Goal: Task Accomplishment & Management: Manage account settings

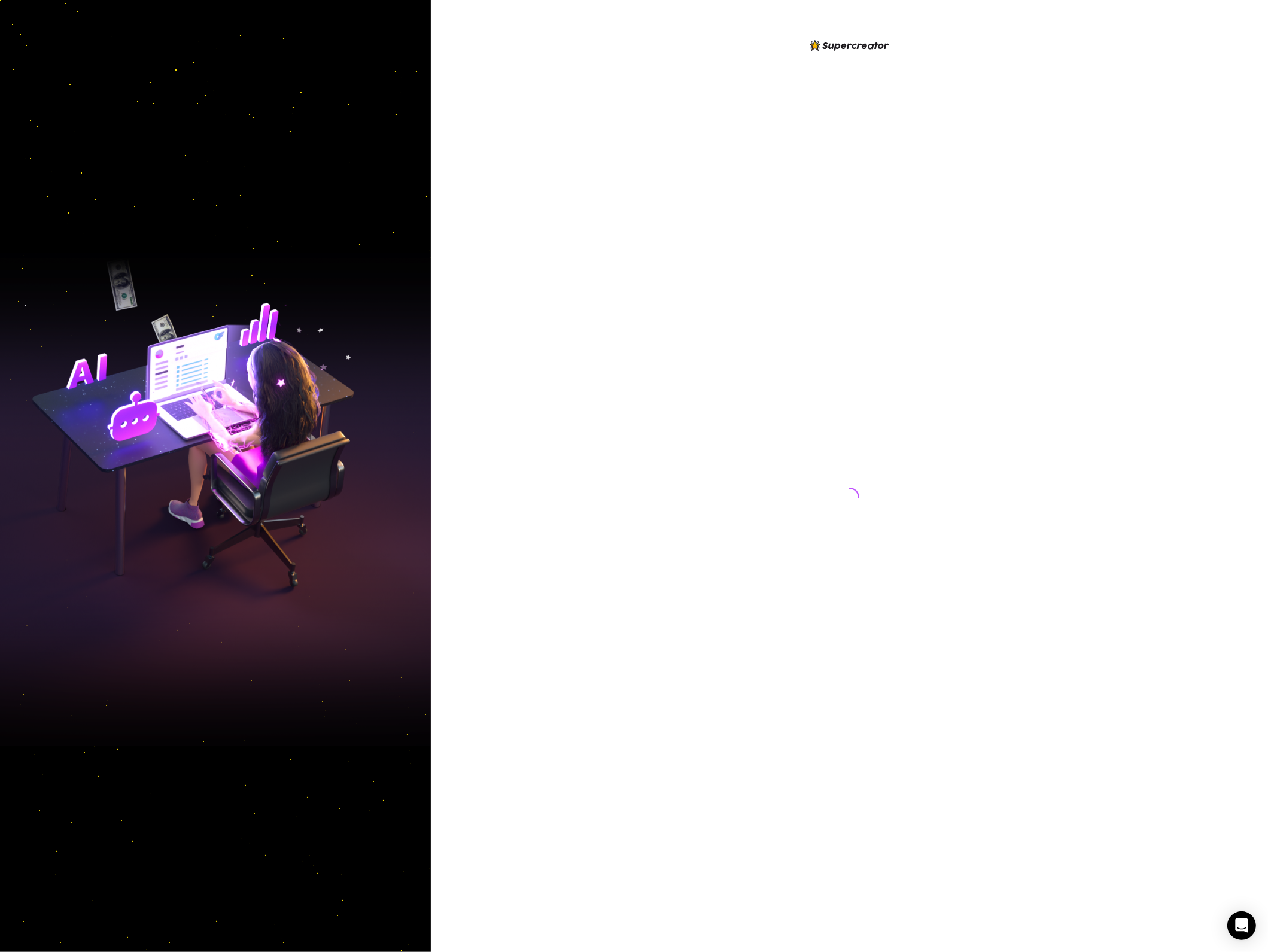
click at [803, 377] on div at bounding box center [850, 485] width 267 height 894
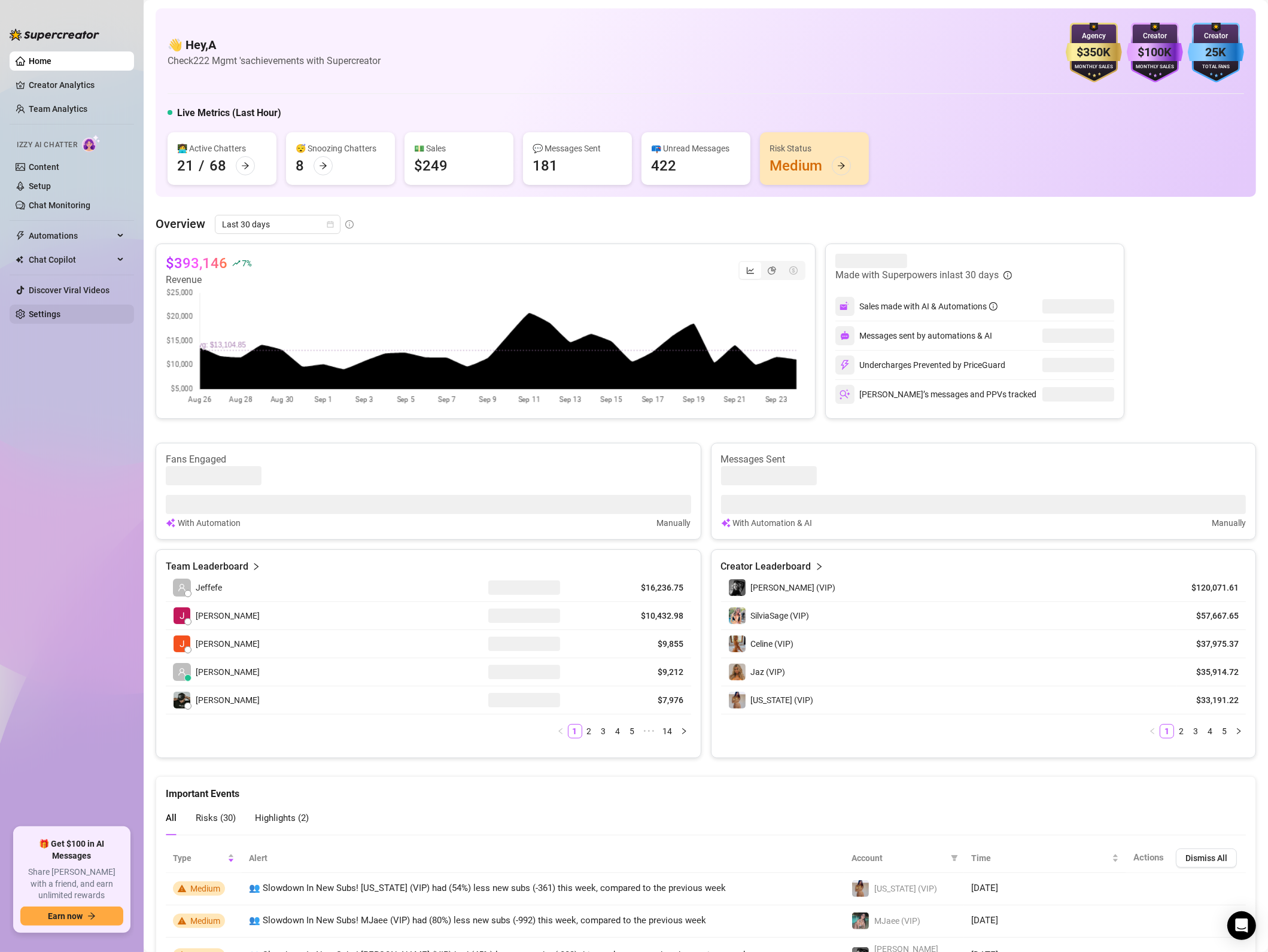
click at [61, 318] on link "Settings" at bounding box center [45, 314] width 32 height 10
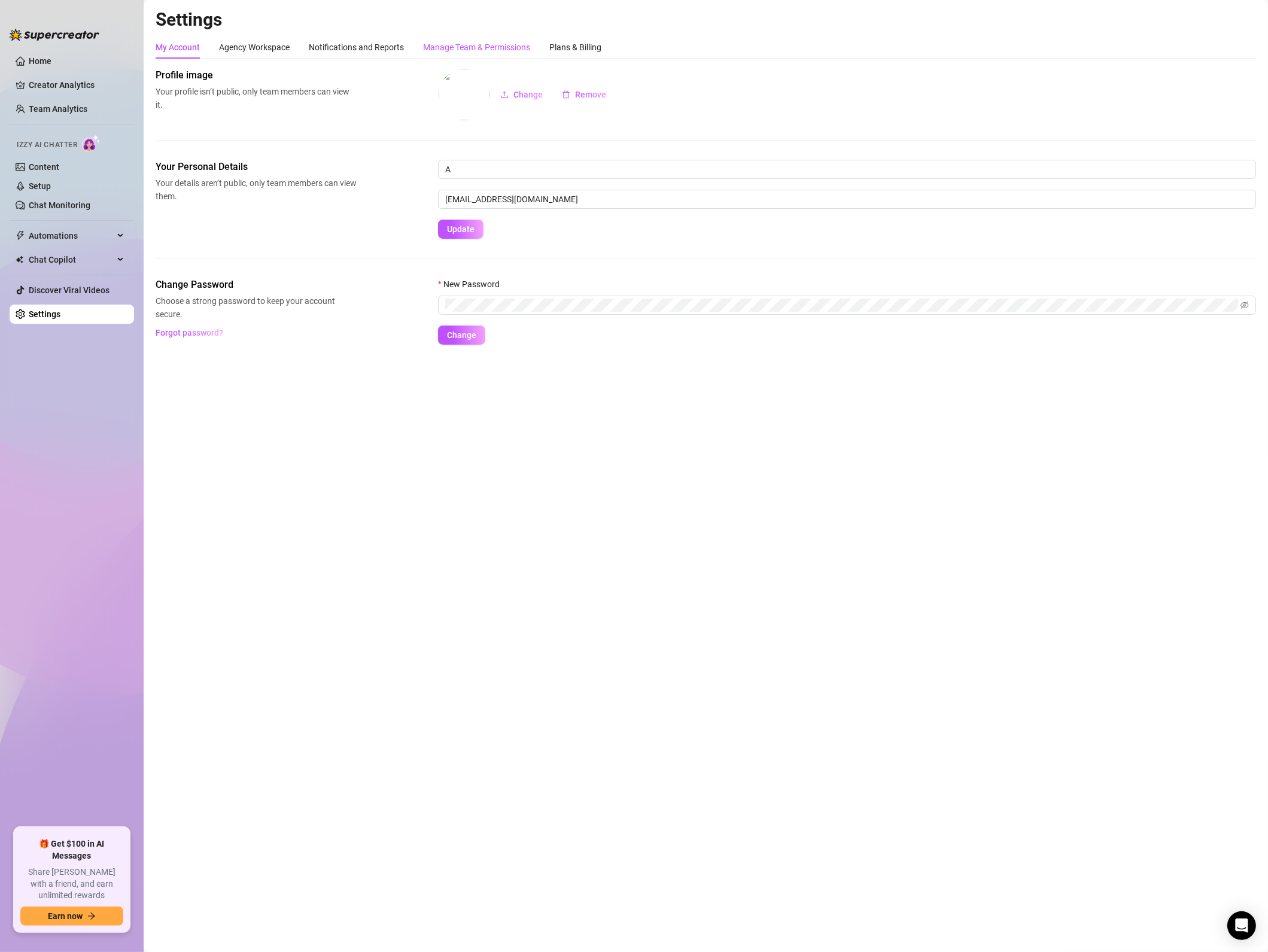
click at [482, 43] on div "Manage Team & Permissions" at bounding box center [476, 47] width 107 height 13
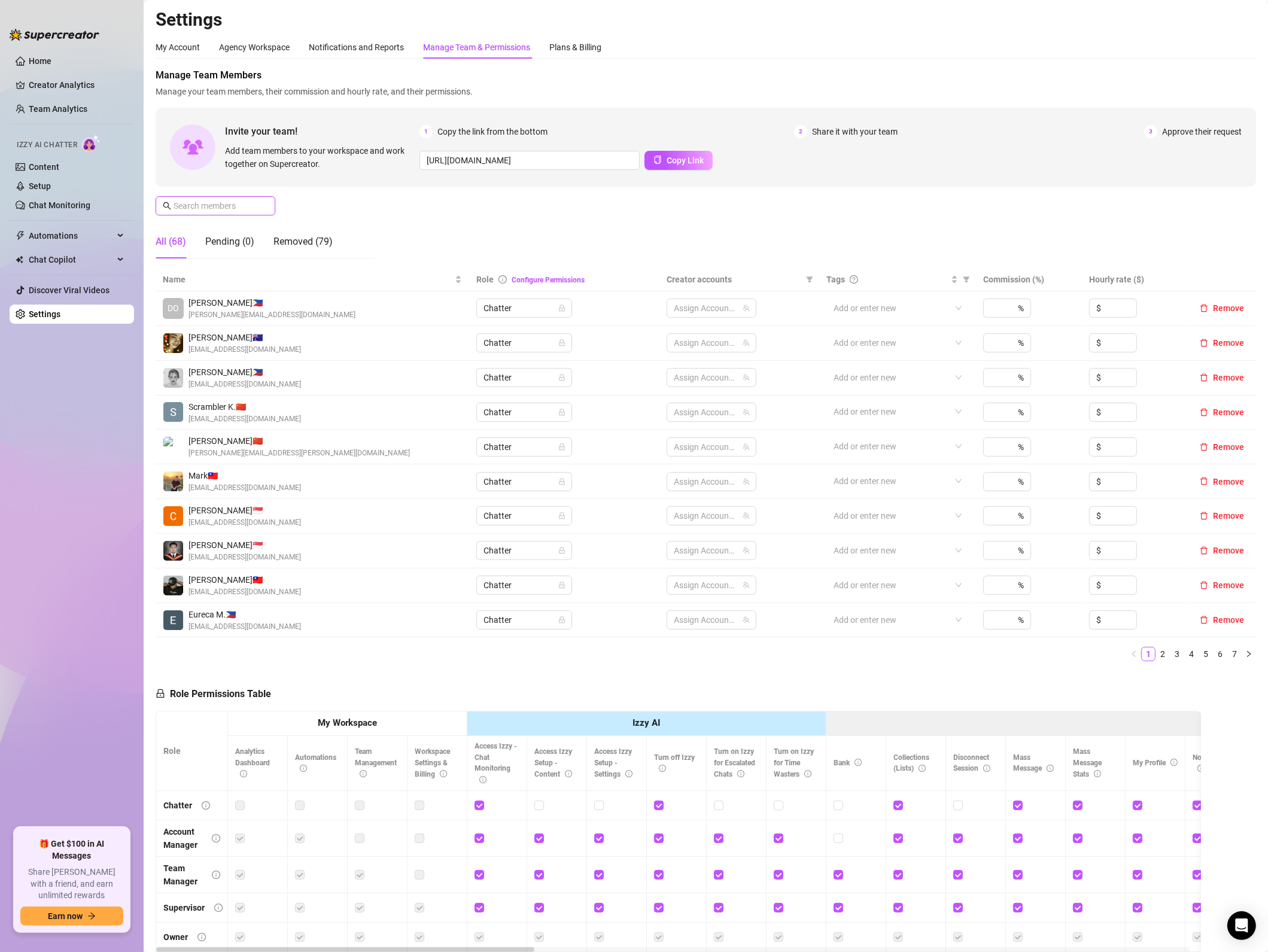
click at [239, 209] on input "text" at bounding box center [216, 205] width 85 height 13
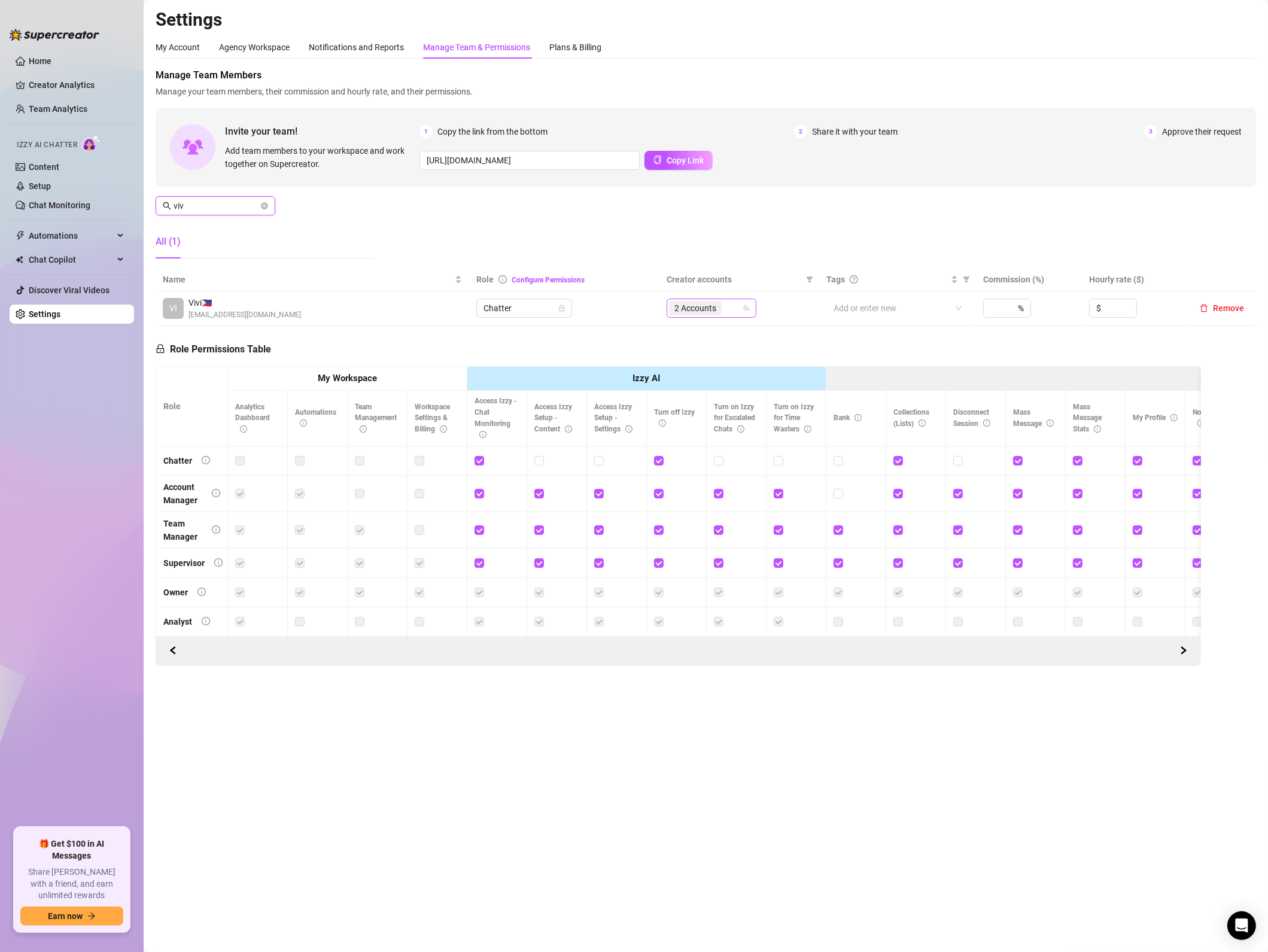
click at [709, 307] on span "2 Accounts" at bounding box center [695, 307] width 42 height 13
type input "viv"
click at [695, 335] on span "Select all" at bounding box center [710, 333] width 42 height 13
click at [689, 335] on input "Select all" at bounding box center [685, 334] width 10 height 10
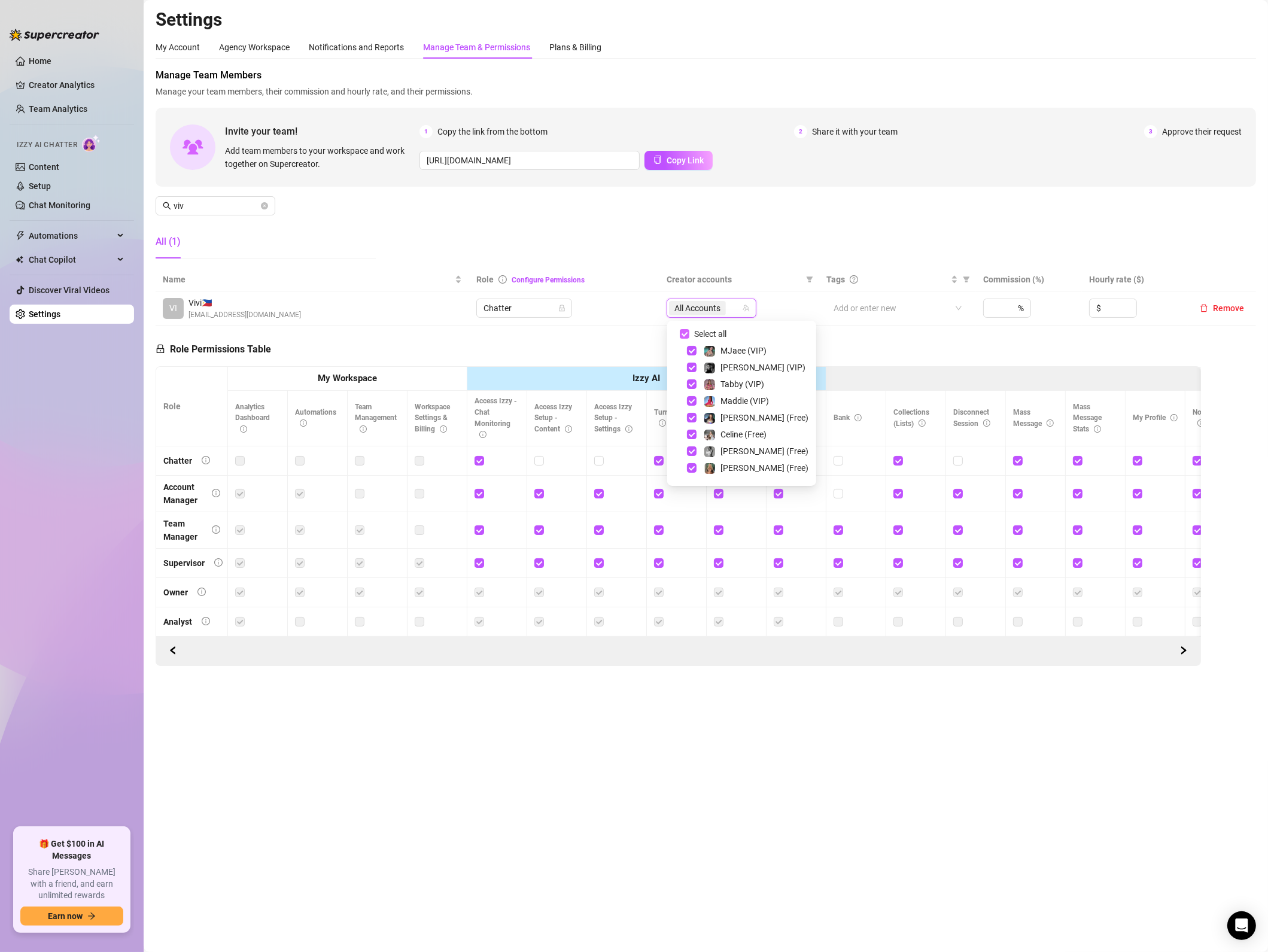
click at [695, 335] on span "Select all" at bounding box center [710, 333] width 42 height 13
click at [689, 335] on input "Select all" at bounding box center [685, 334] width 10 height 10
checkbox input "false"
click at [695, 378] on span "Select tree node" at bounding box center [692, 374] width 10 height 10
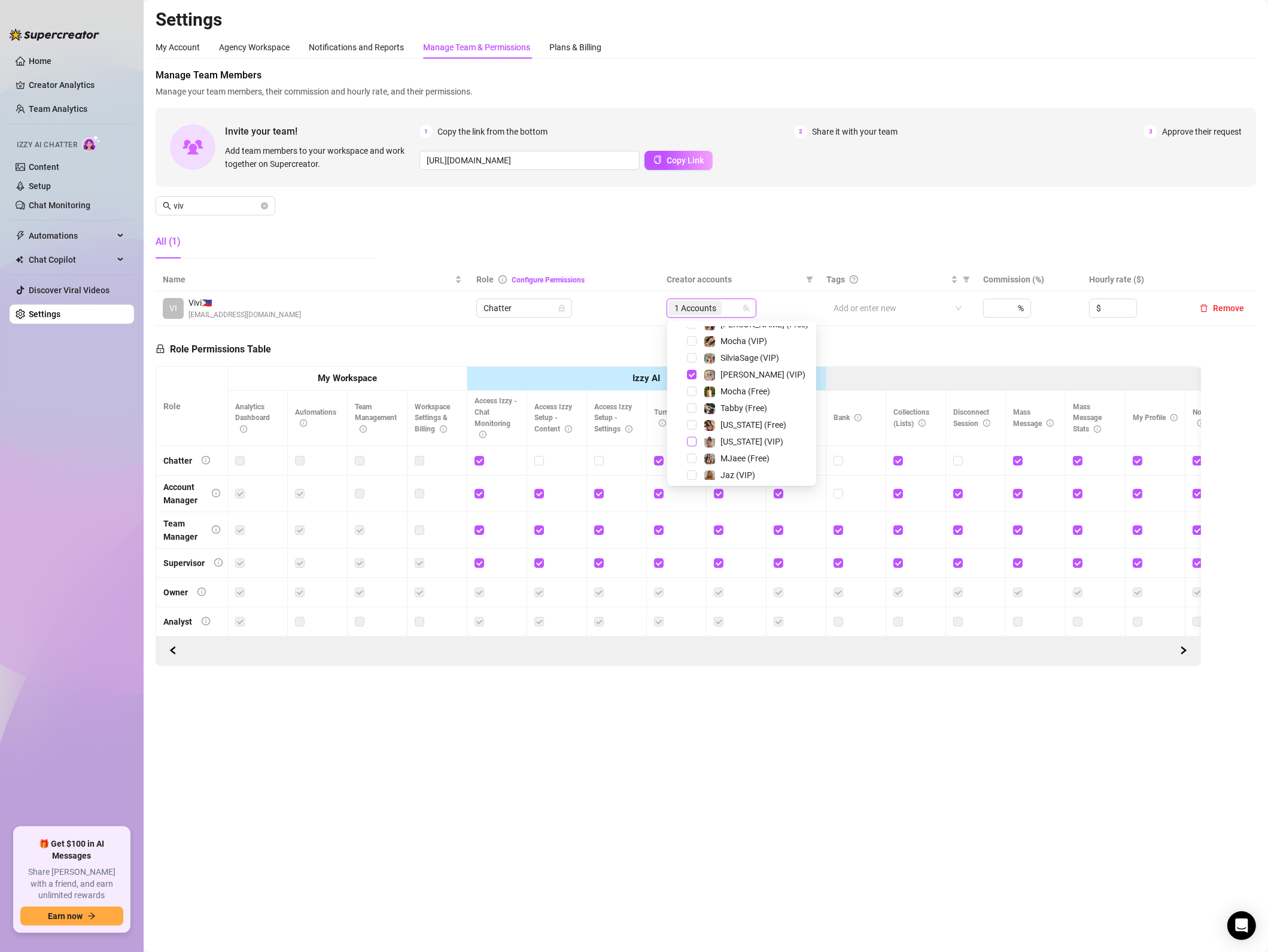
scroll to position [72, 0]
click at [692, 392] on span "Select tree node" at bounding box center [692, 396] width 10 height 10
click at [457, 371] on th "My Workspace" at bounding box center [348, 379] width 239 height 24
click at [266, 210] on span at bounding box center [264, 205] width 7 height 13
click at [262, 206] on icon "close-circle" at bounding box center [264, 205] width 7 height 7
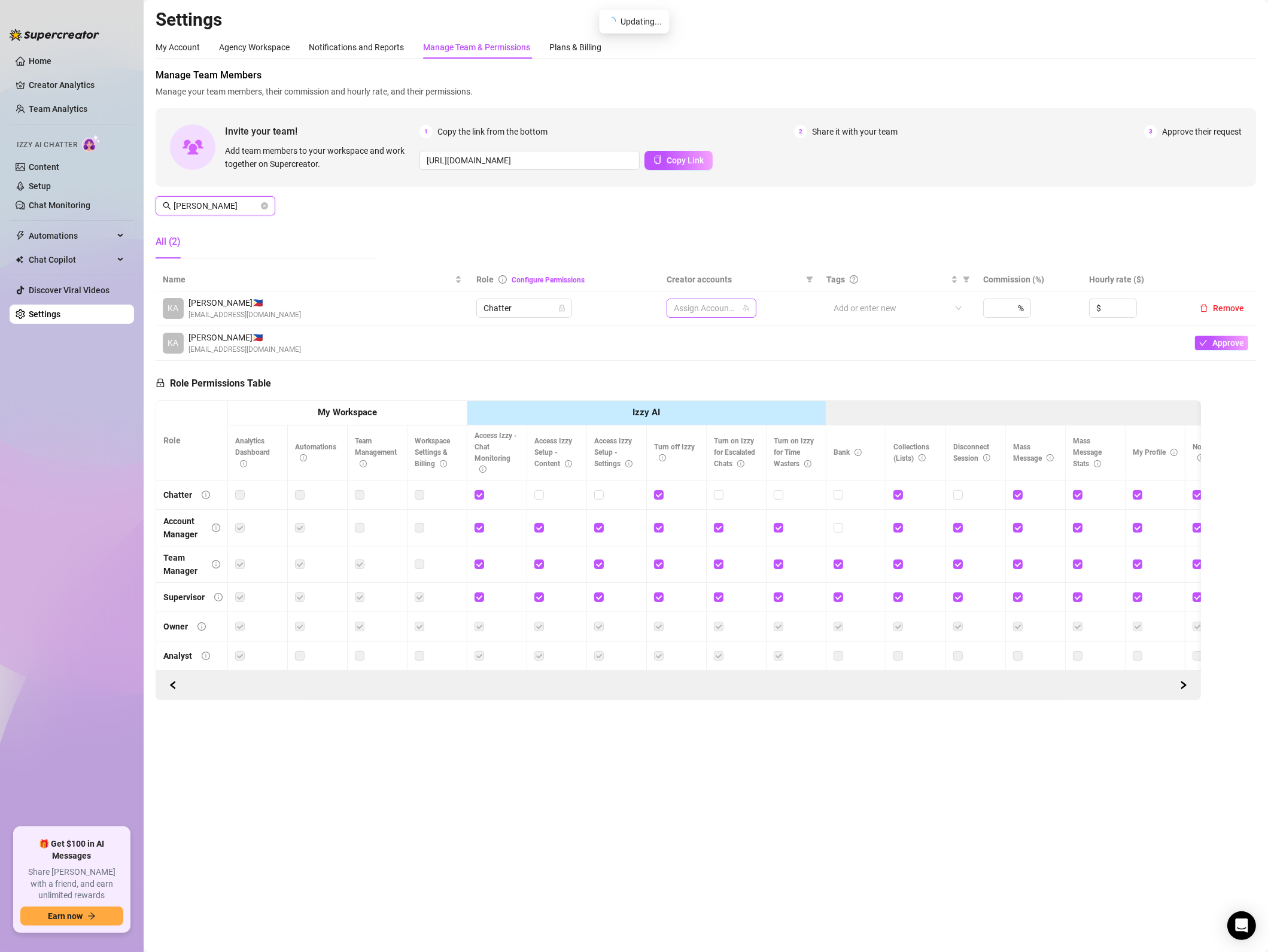
type input "[PERSON_NAME]"
click at [688, 336] on label "Select all" at bounding box center [706, 333] width 52 height 13
click at [688, 336] on input "Select all" at bounding box center [685, 334] width 10 height 10
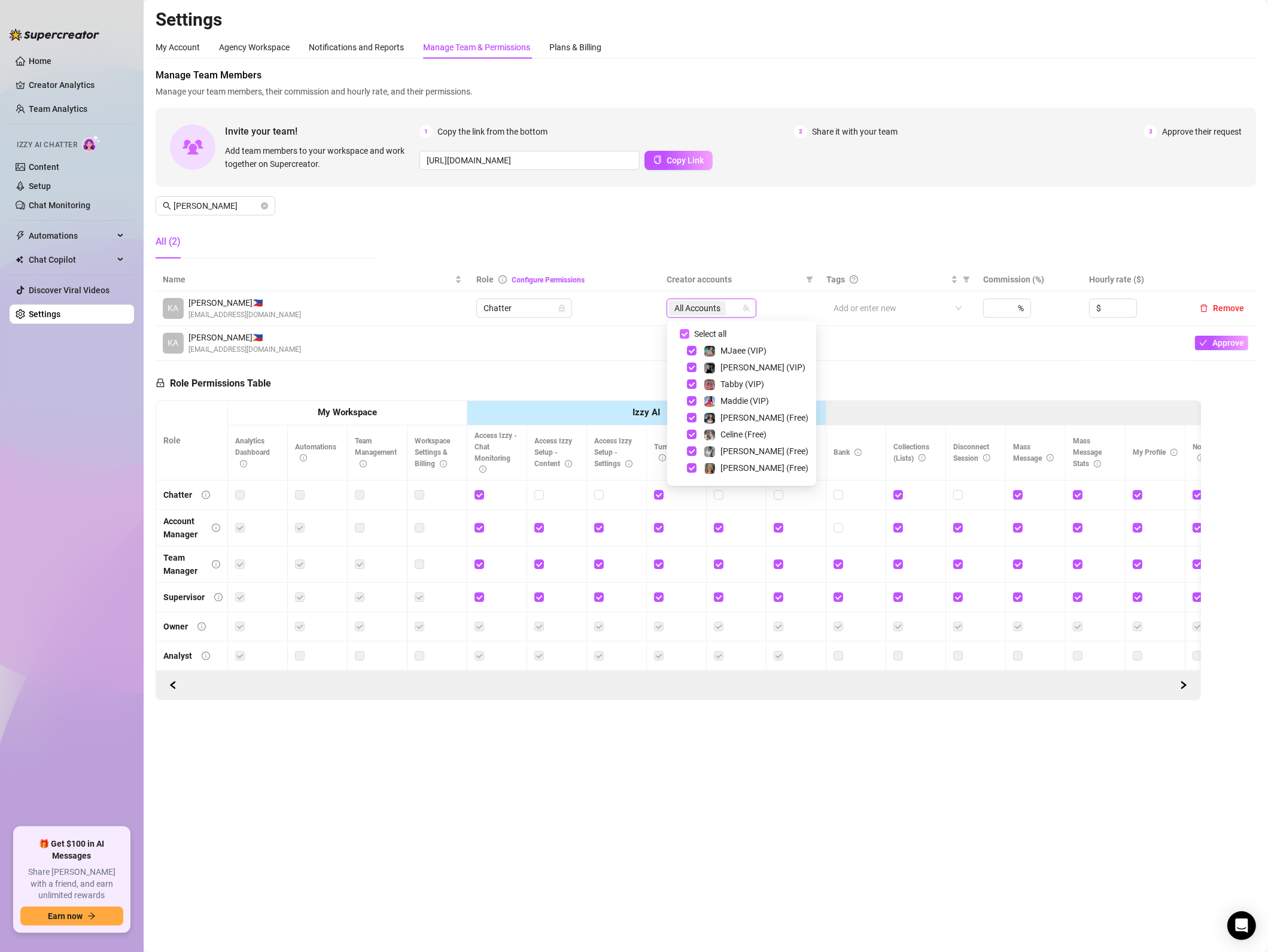
click at [688, 336] on input "Select all" at bounding box center [685, 334] width 10 height 10
checkbox input "false"
click at [690, 423] on span "Select tree node" at bounding box center [692, 425] width 10 height 10
click at [684, 439] on div "[US_STATE] (VIP)" at bounding box center [742, 442] width 143 height 14
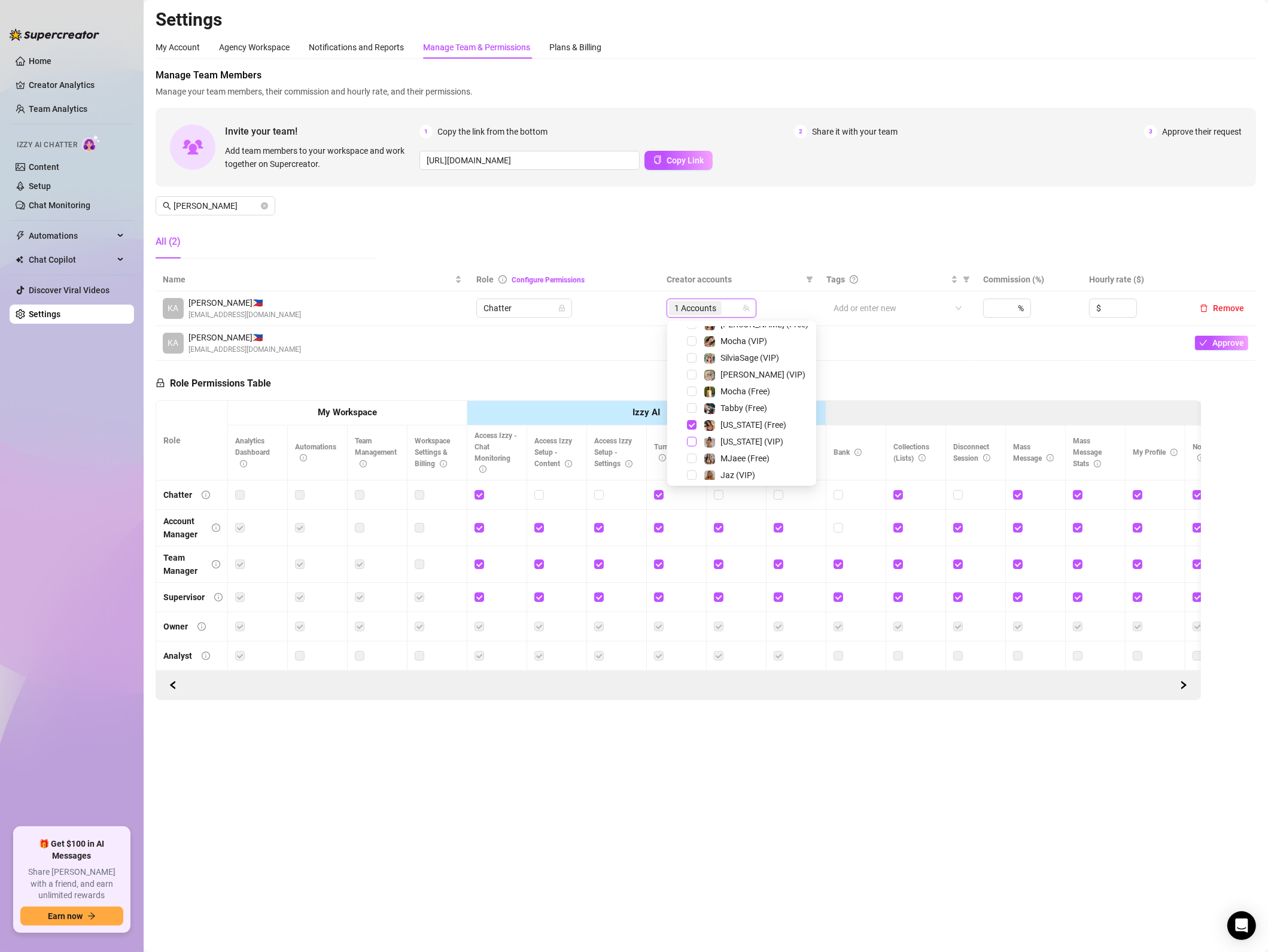
click at [693, 444] on span "Select tree node" at bounding box center [692, 442] width 10 height 10
click at [266, 367] on div "Role Permissions Table" at bounding box center [213, 380] width 116 height 40
click at [263, 206] on icon "close-circle" at bounding box center [264, 205] width 7 height 7
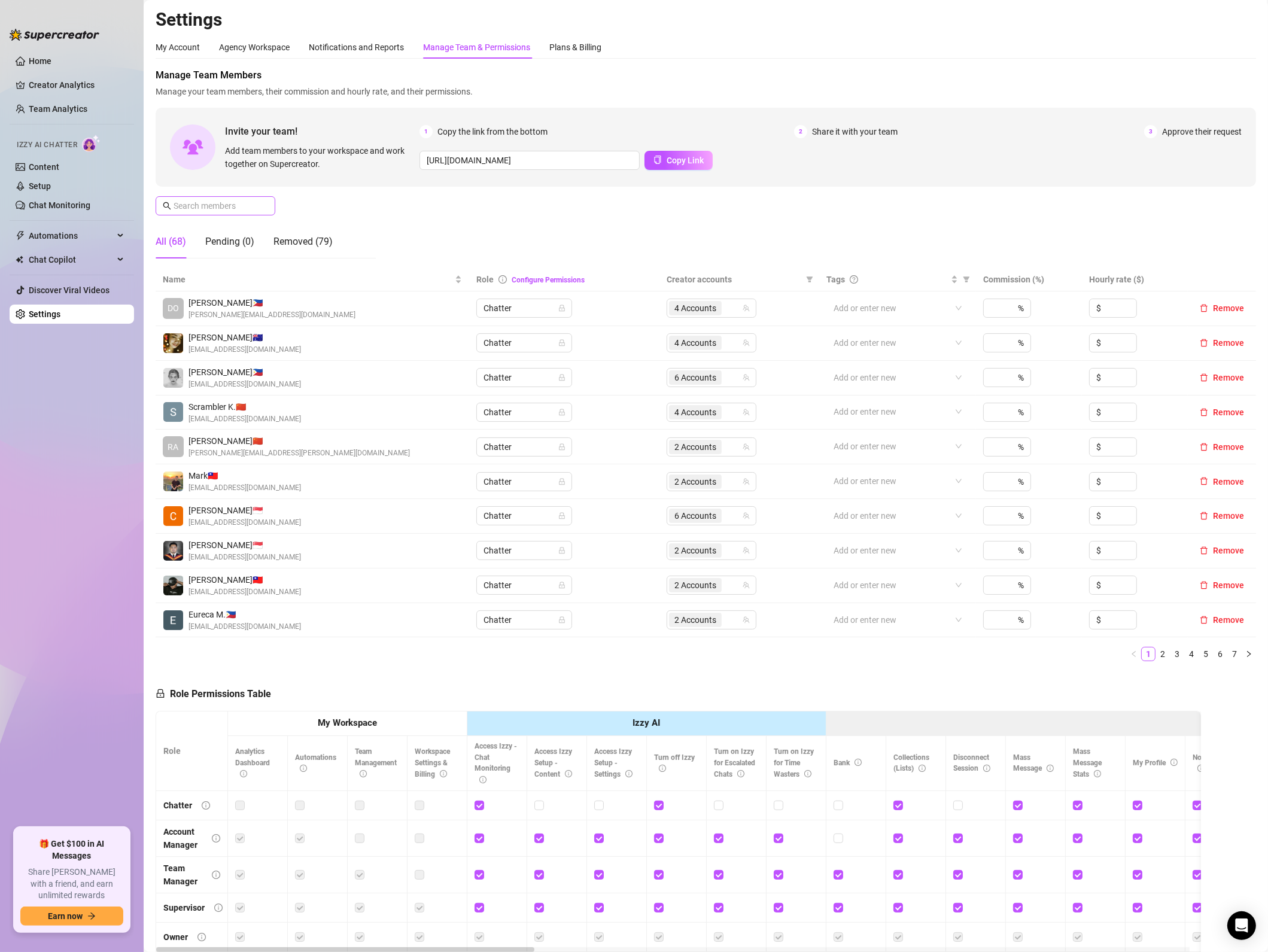
drag, startPoint x: 476, startPoint y: 586, endPoint x: 205, endPoint y: 195, distance: 475.7
click at [205, 196] on span at bounding box center [215, 205] width 120 height 19
click at [210, 208] on input "text" at bounding box center [216, 205] width 85 height 13
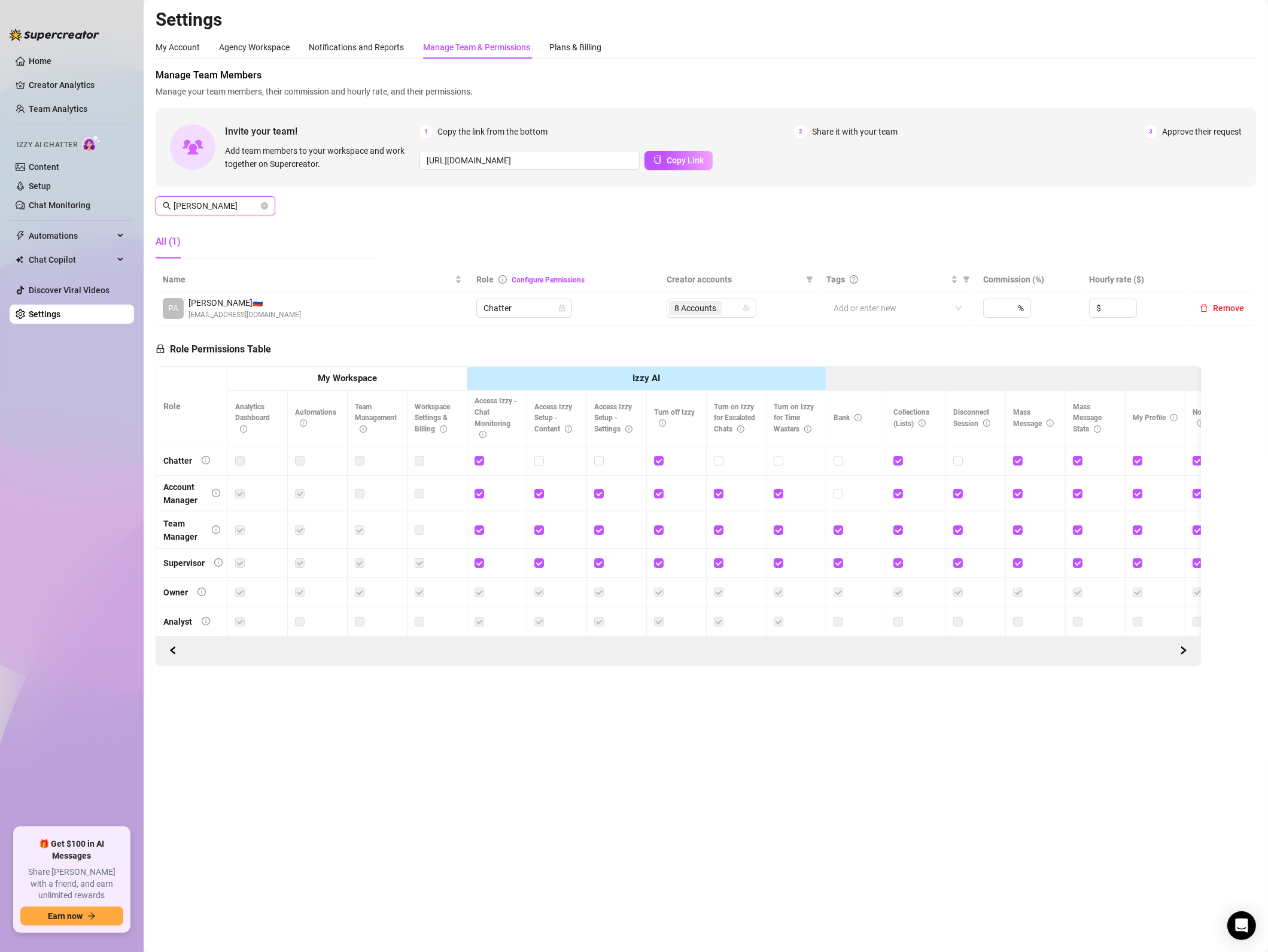
type input "[PERSON_NAME]"
click at [723, 323] on td "8 Accounts" at bounding box center [739, 309] width 160 height 35
click at [720, 307] on span "8 Accounts" at bounding box center [695, 307] width 53 height 14
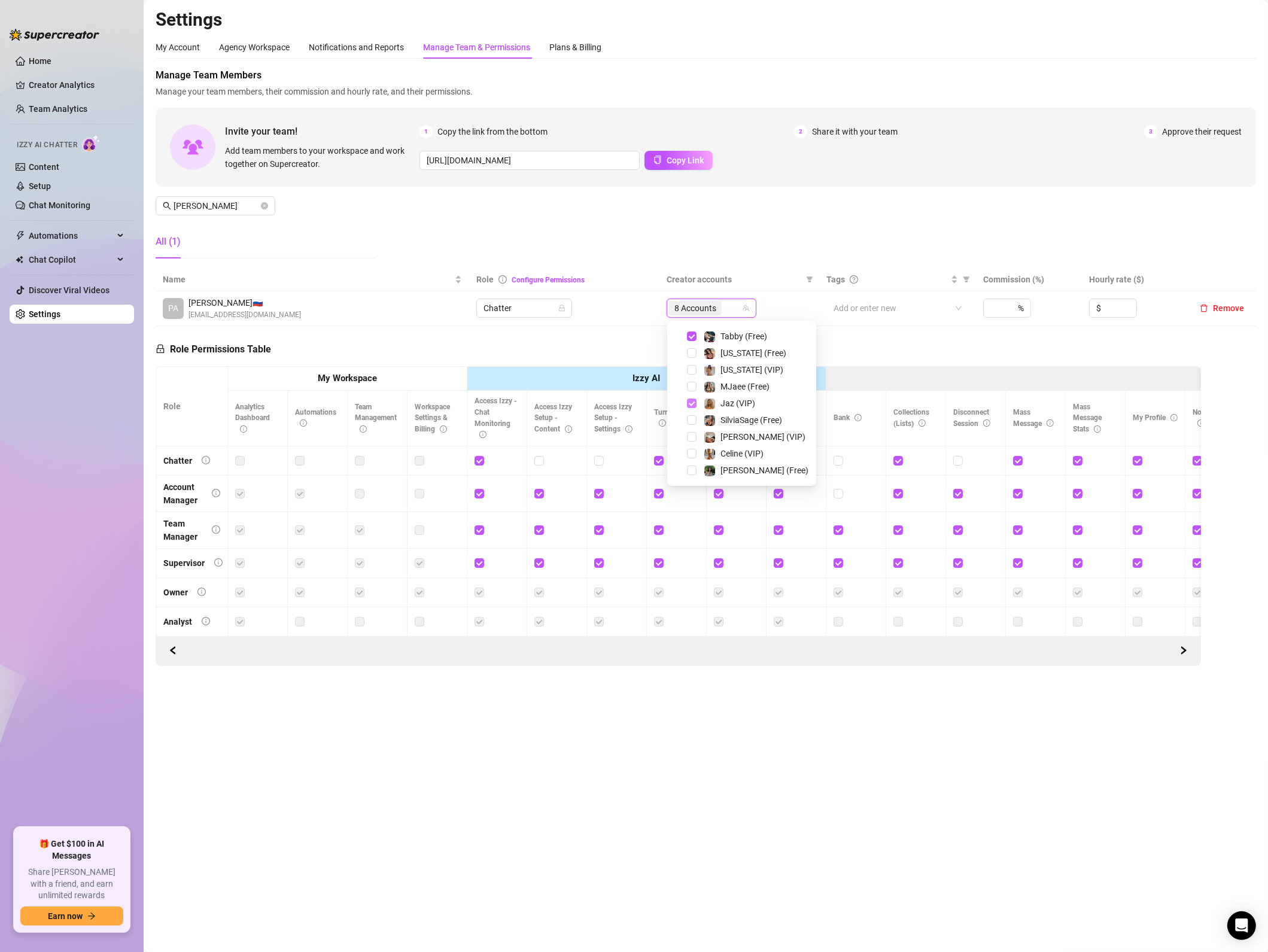
click at [688, 403] on span "Select tree node" at bounding box center [692, 403] width 10 height 10
click at [689, 473] on span "Select tree node" at bounding box center [692, 470] width 10 height 10
click at [537, 344] on div "Role Permissions Table Role My Workspace Izzy AI OnlyFans Side Menu OnlyFans Ch…" at bounding box center [678, 496] width 1045 height 340
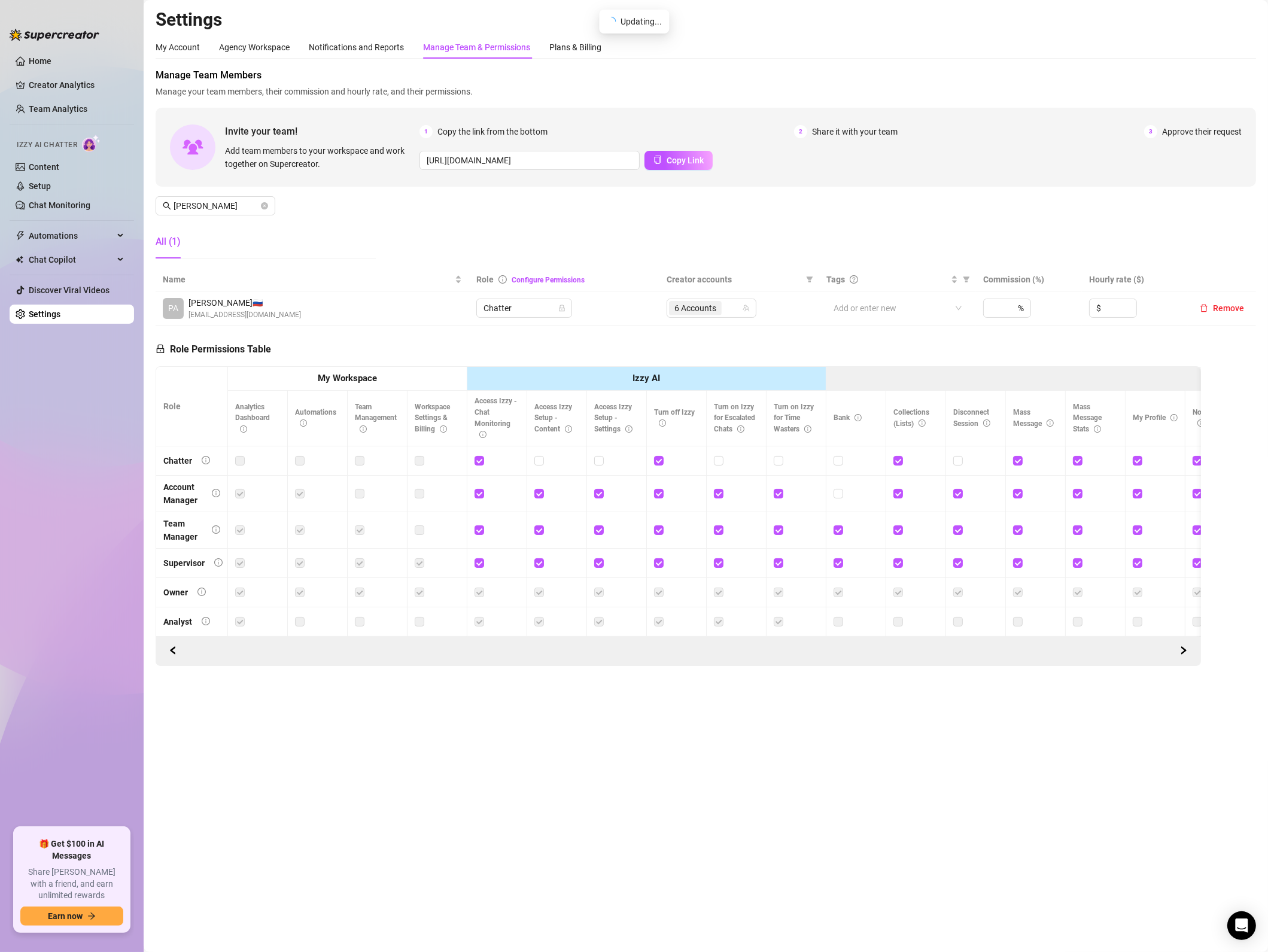
click at [398, 801] on main "Settings My Account Agency Workspace Notifications and Reports Manage Team & Pe…" at bounding box center [706, 476] width 1125 height 952
click at [780, 738] on main "Settings My Account Agency Workspace Notifications and Reports Manage Team & Pe…" at bounding box center [706, 476] width 1125 height 952
click at [258, 208] on span "[PERSON_NAME]" at bounding box center [215, 205] width 120 height 19
click at [262, 206] on icon "close-circle" at bounding box center [264, 205] width 7 height 7
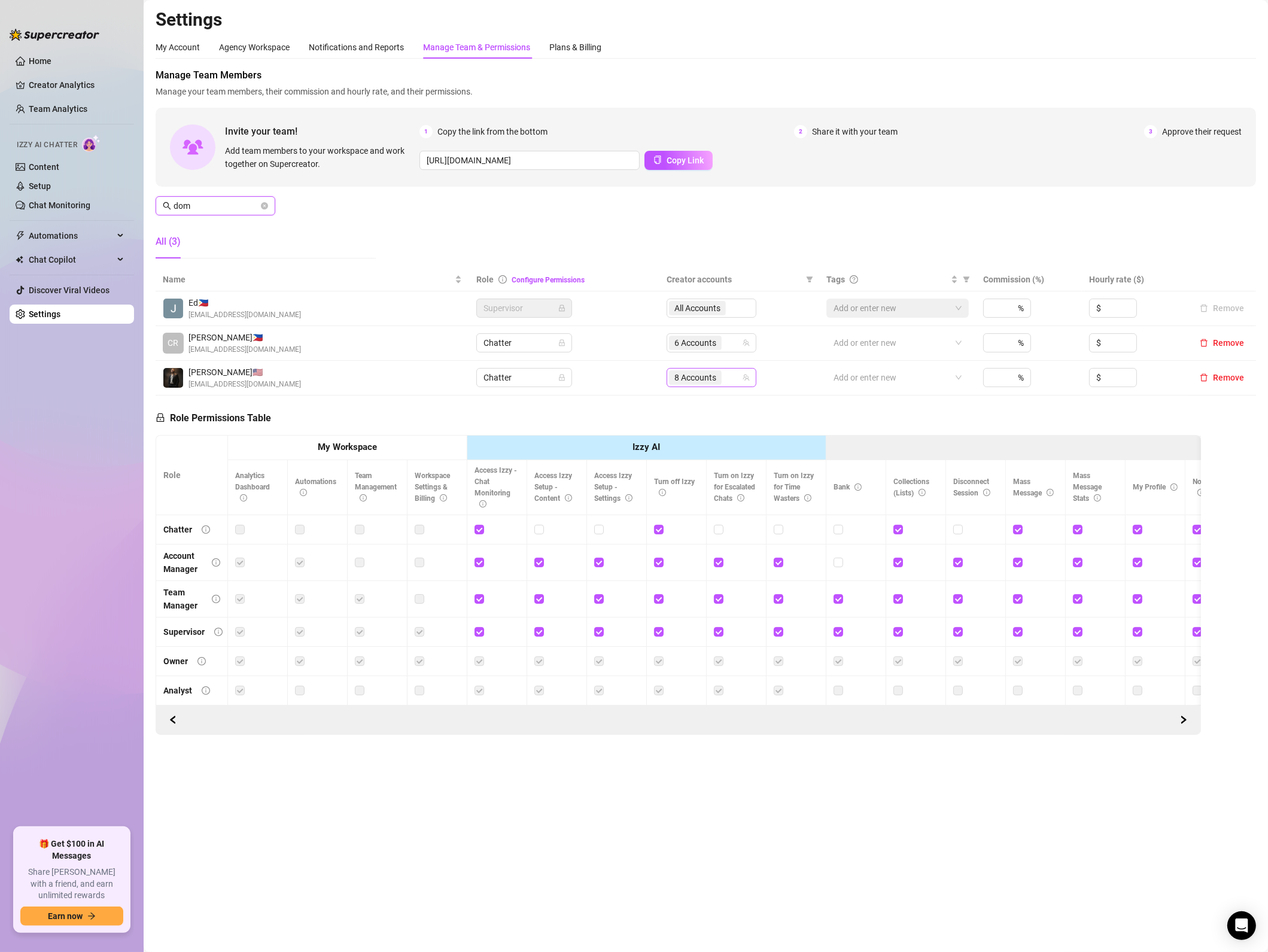
click at [717, 378] on span "8 Accounts" at bounding box center [695, 377] width 42 height 13
type input "dom"
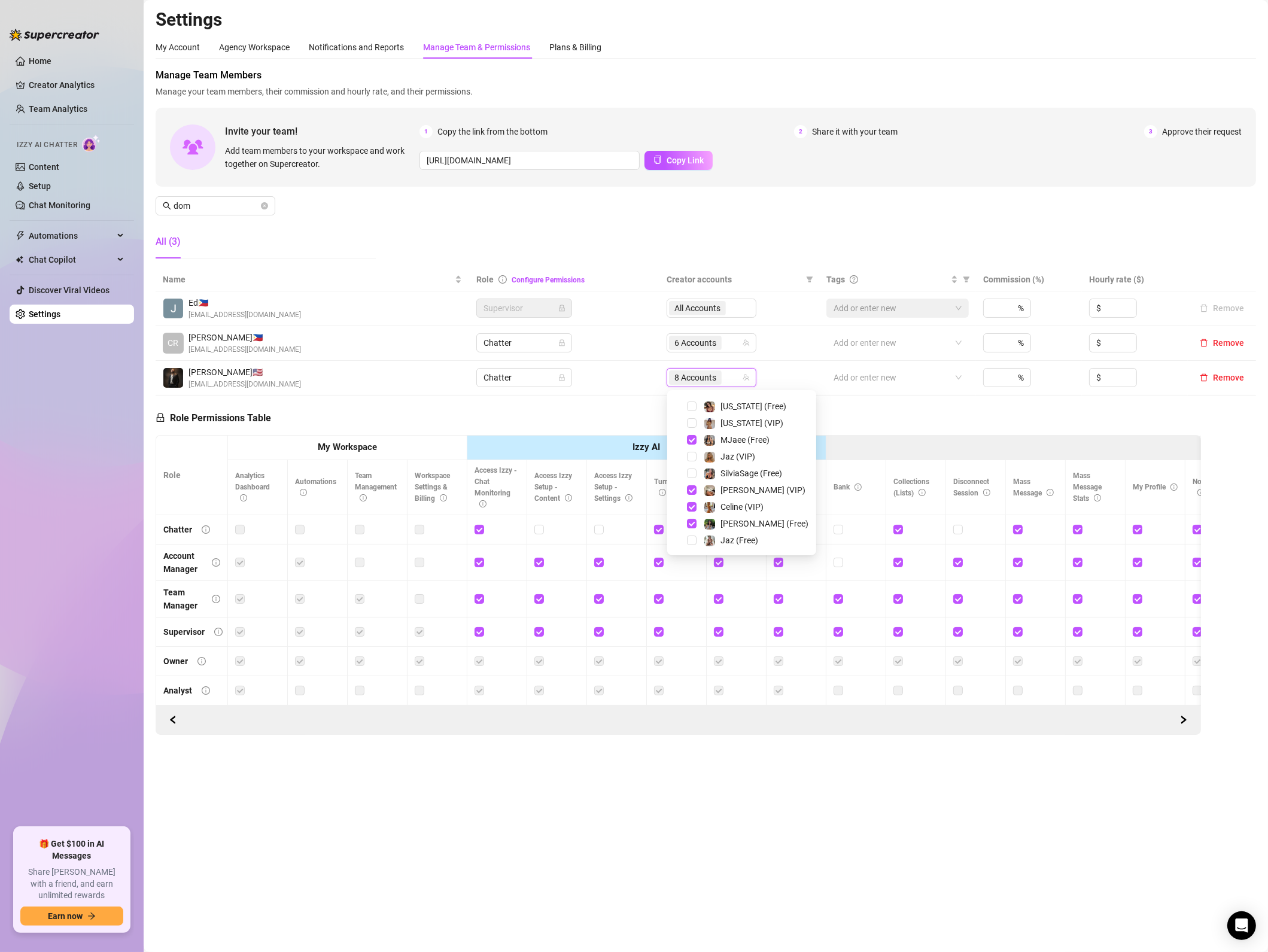
scroll to position [160, 0]
click at [691, 427] on span "Select tree node" at bounding box center [692, 428] width 10 height 10
click at [692, 455] on div "[PERSON_NAME] (Free)" at bounding box center [742, 449] width 143 height 14
click at [692, 452] on span "Select tree node" at bounding box center [692, 449] width 10 height 10
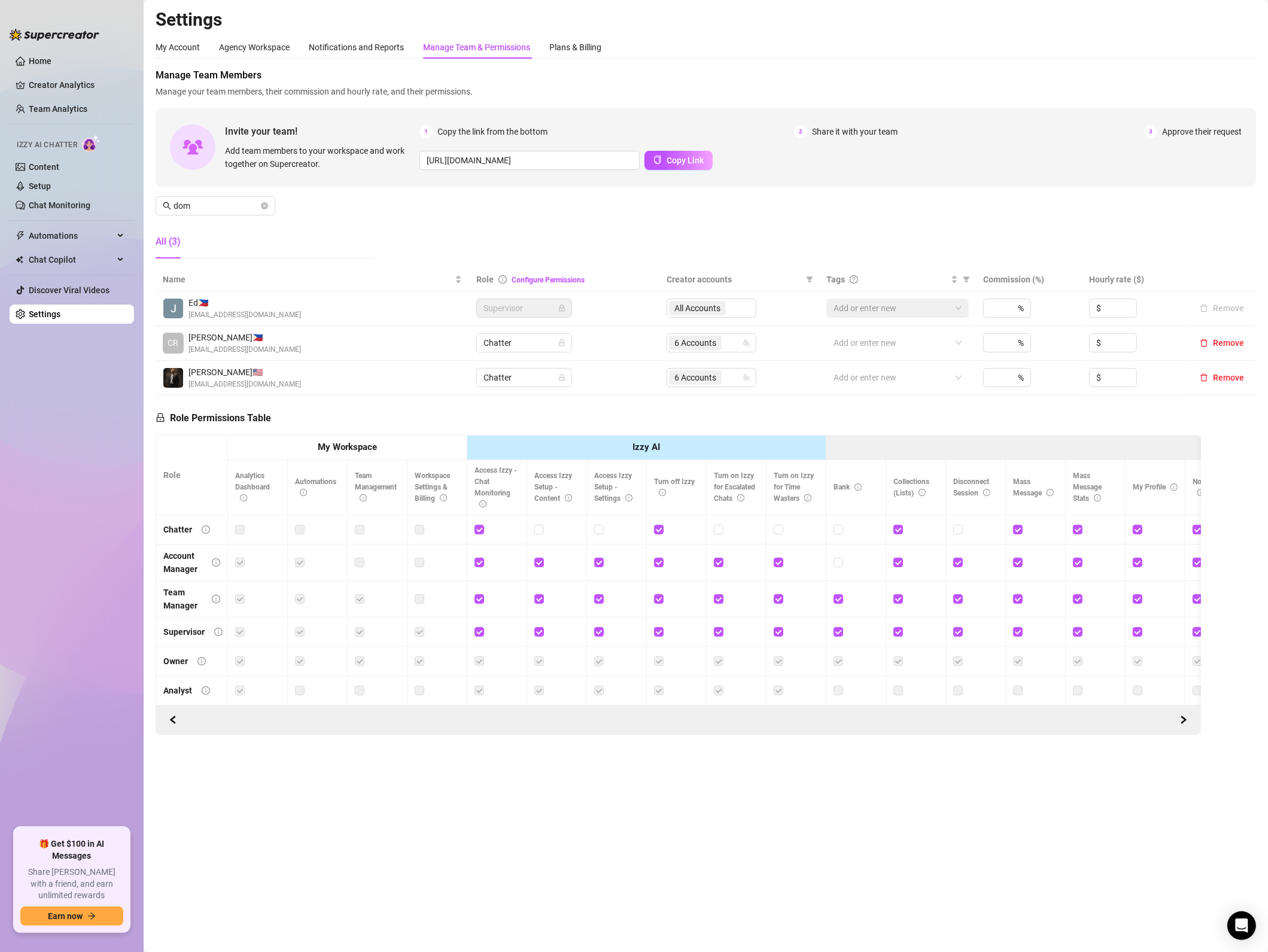
drag, startPoint x: 616, startPoint y: 224, endPoint x: 612, endPoint y: 231, distance: 8.1
click at [616, 224] on div "Manage Team Members Manage your team members, their commission and hourly rate,…" at bounding box center [705, 168] width 1101 height 200
